Goal: Information Seeking & Learning: Learn about a topic

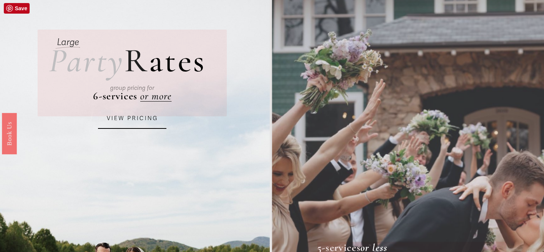
scroll to position [39, 0]
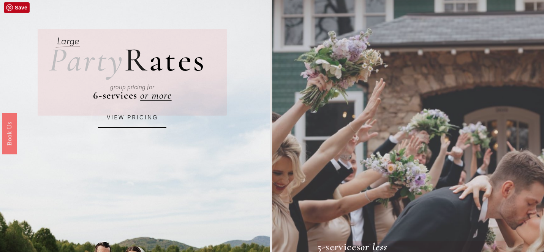
click at [143, 122] on link "VIEW PRICING" at bounding box center [132, 118] width 68 height 20
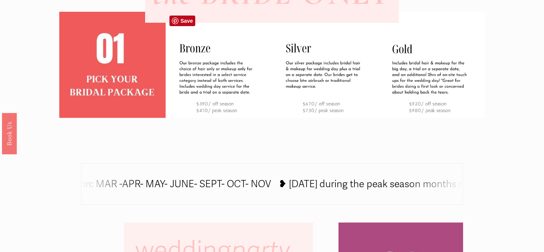
scroll to position [287, 0]
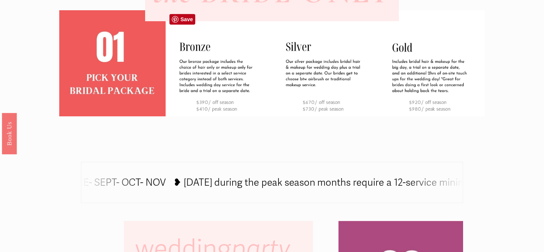
drag, startPoint x: 193, startPoint y: 102, endPoint x: 230, endPoint y: 102, distance: 36.8
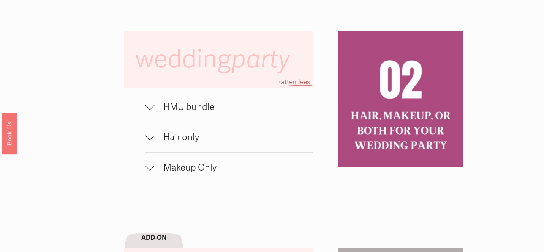
scroll to position [477, 0]
click at [158, 134] on span "Hair only" at bounding box center [233, 137] width 158 height 11
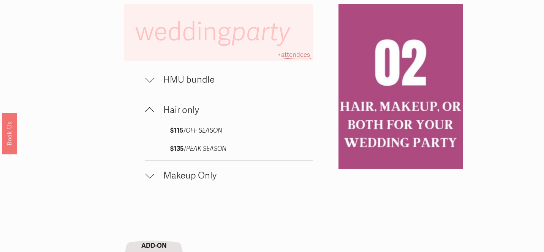
scroll to position [504, 0]
click at [158, 179] on span "Makeup Only" at bounding box center [233, 175] width 158 height 11
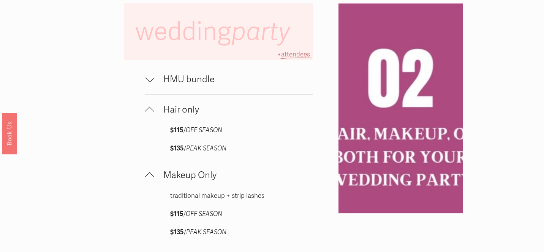
click at [162, 177] on span "Makeup Only" at bounding box center [233, 175] width 158 height 11
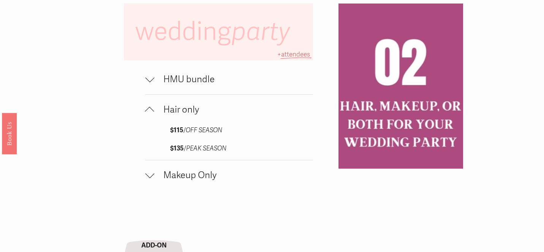
click at [166, 79] on span "HMU bundle" at bounding box center [233, 79] width 158 height 11
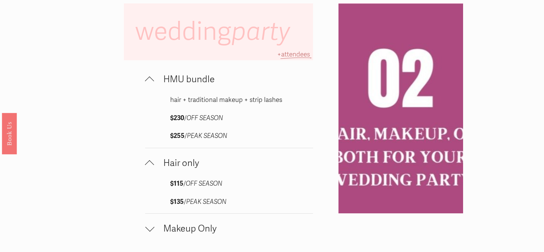
drag, startPoint x: 186, startPoint y: 117, endPoint x: 169, endPoint y: 117, distance: 16.7
click at [169, 117] on div "hair + traditional makeup + strip lashes $230 / OFF SEASON $255 / PEAK SEASON" at bounding box center [228, 122] width 167 height 54
copy strong "$230"
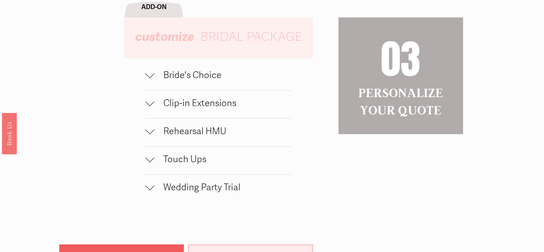
scroll to position [799, 0]
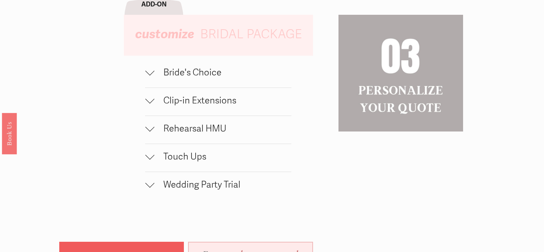
click at [171, 129] on span "Rehearsal HMU" at bounding box center [222, 128] width 137 height 11
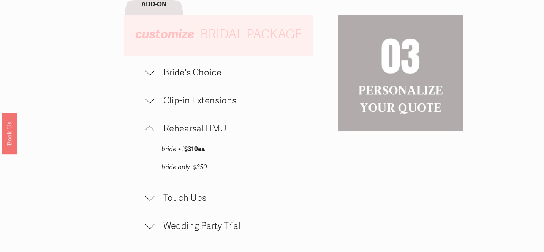
click at [173, 131] on span "Rehearsal HMU" at bounding box center [222, 128] width 137 height 11
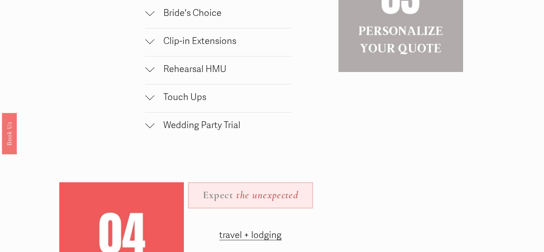
scroll to position [861, 0]
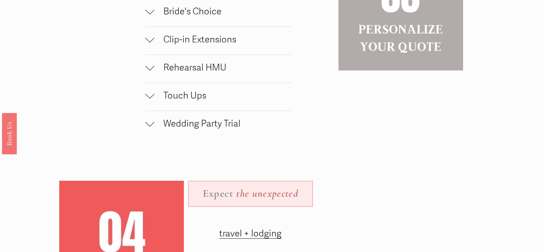
click at [174, 128] on span "Wedding Party Trial" at bounding box center [222, 123] width 137 height 11
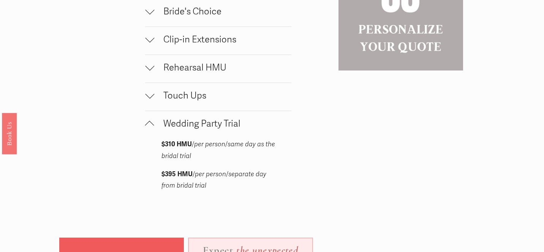
click at [174, 128] on span "Wedding Party Trial" at bounding box center [222, 123] width 137 height 11
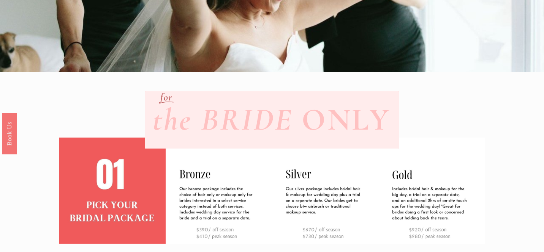
scroll to position [0, 0]
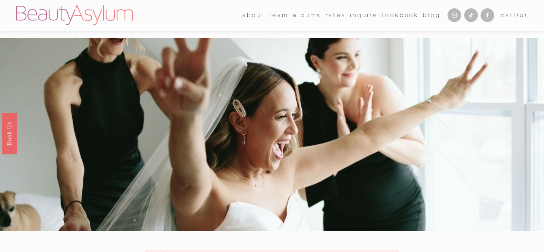
click at [400, 14] on link "Lookbook" at bounding box center [400, 15] width 36 height 12
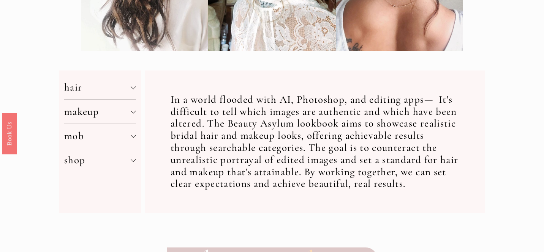
scroll to position [244, 0]
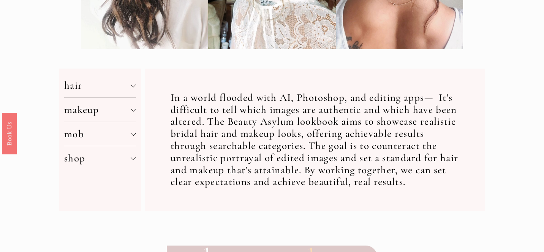
click at [130, 81] on span "hair" at bounding box center [97, 85] width 66 height 13
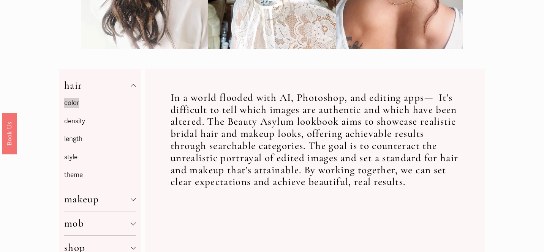
click at [76, 122] on link "density" at bounding box center [74, 121] width 21 height 8
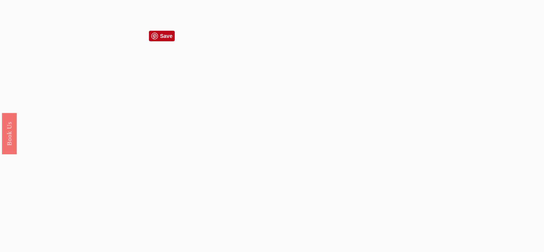
scroll to position [582, 0]
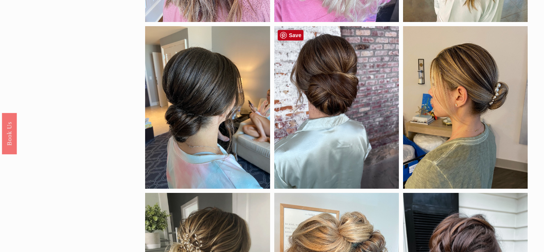
click at [318, 118] on div at bounding box center [336, 107] width 125 height 162
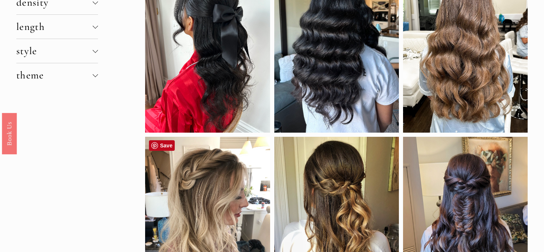
scroll to position [0, 0]
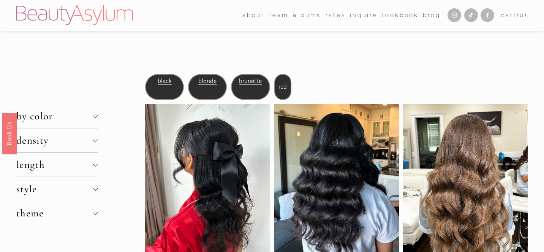
click at [96, 141] on div at bounding box center [95, 140] width 5 height 5
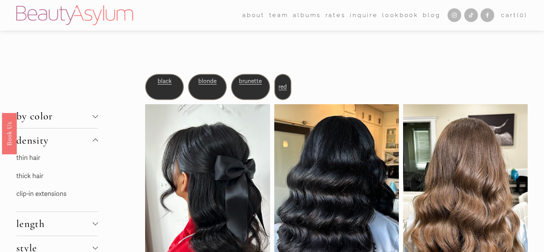
click at [33, 177] on link "thick hair" at bounding box center [29, 176] width 27 height 8
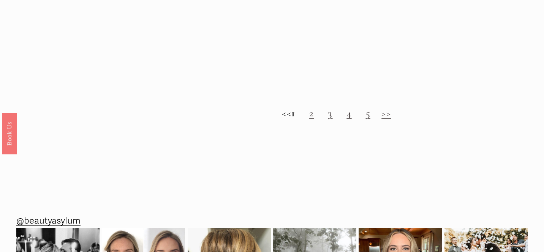
scroll to position [799, 0]
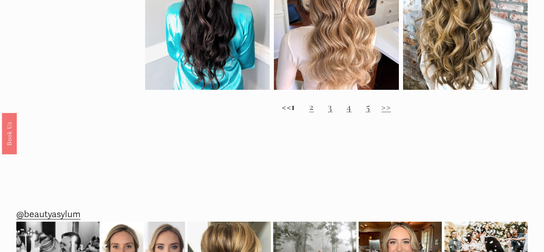
click at [320, 108] on h2 "<< 1 2 3 4 5 >>" at bounding box center [336, 107] width 382 height 12
click at [314, 109] on link "2" at bounding box center [311, 107] width 5 height 13
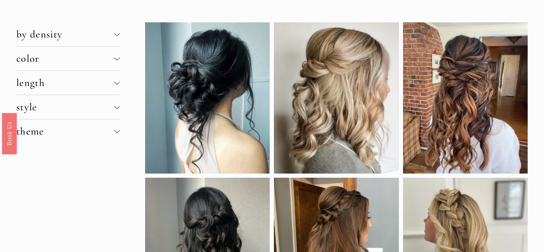
scroll to position [56, 0]
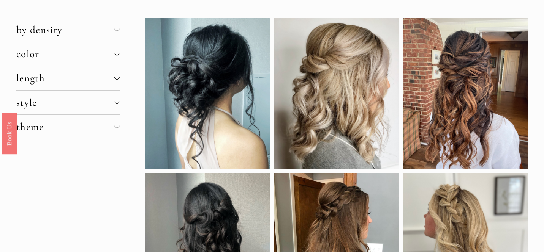
click at [118, 105] on div at bounding box center [116, 102] width 5 height 5
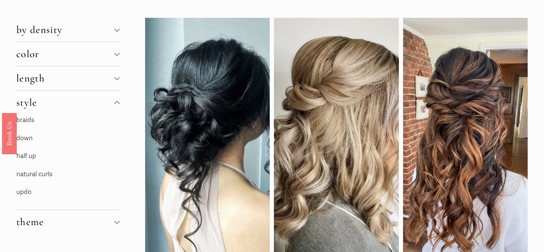
click at [24, 193] on link "updo" at bounding box center [23, 192] width 15 height 8
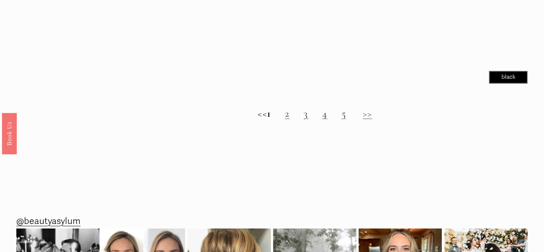
scroll to position [799, 0]
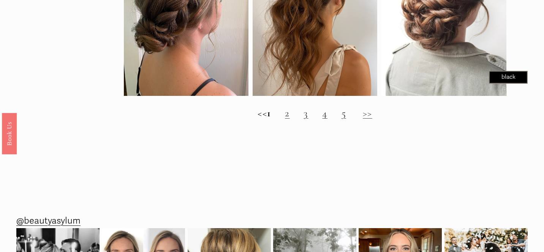
click at [311, 114] on h2 "<< 1 2 3 4 5 >>" at bounding box center [315, 113] width 382 height 12
click at [289, 114] on link "2" at bounding box center [287, 113] width 5 height 13
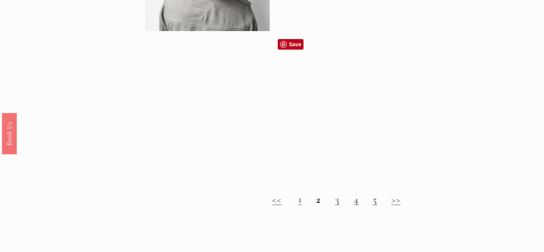
scroll to position [675, 0]
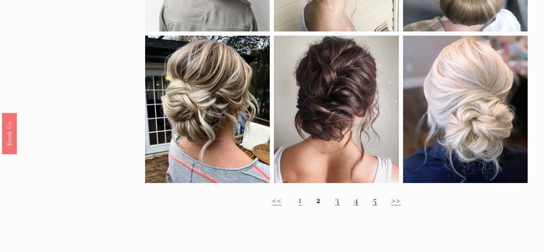
click at [337, 203] on link "3" at bounding box center [337, 200] width 5 height 13
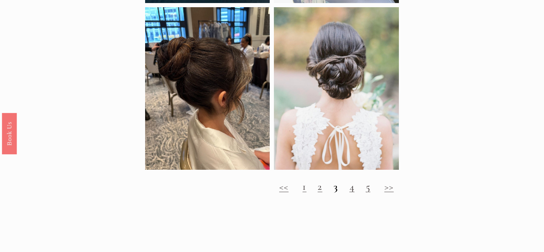
scroll to position [721, 0]
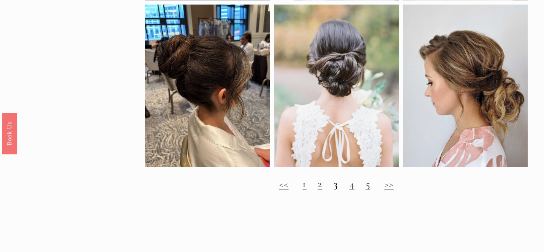
click at [352, 186] on link "4" at bounding box center [351, 184] width 5 height 13
